Goal: Task Accomplishment & Management: Manage account settings

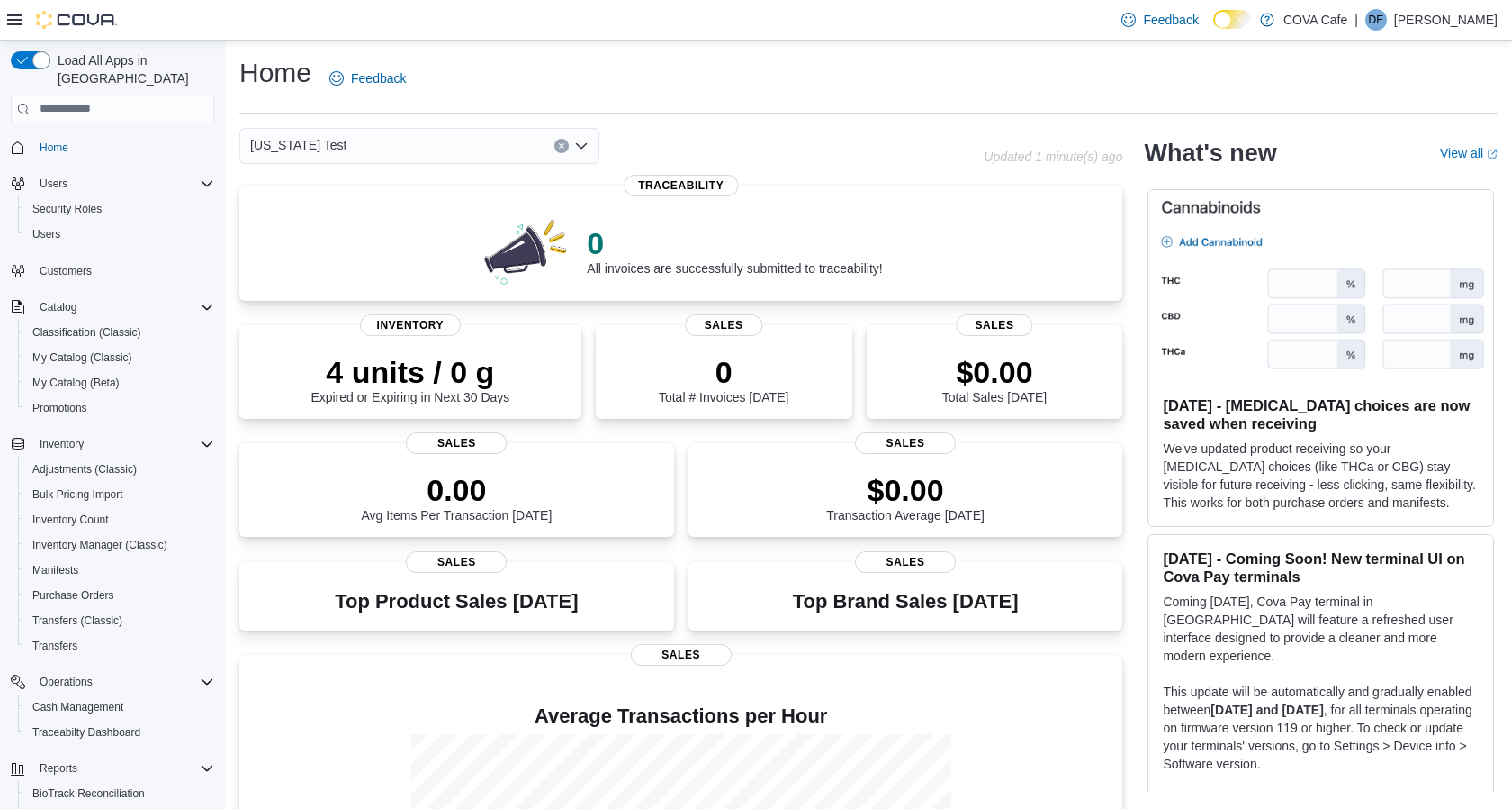
click at [1463, 20] on p "Dave Emmett" at bounding box center [1446, 19] width 103 height 21
click at [1399, 169] on span "Sign Out" at bounding box center [1382, 175] width 49 height 18
